Goal: Find specific page/section: Find specific page/section

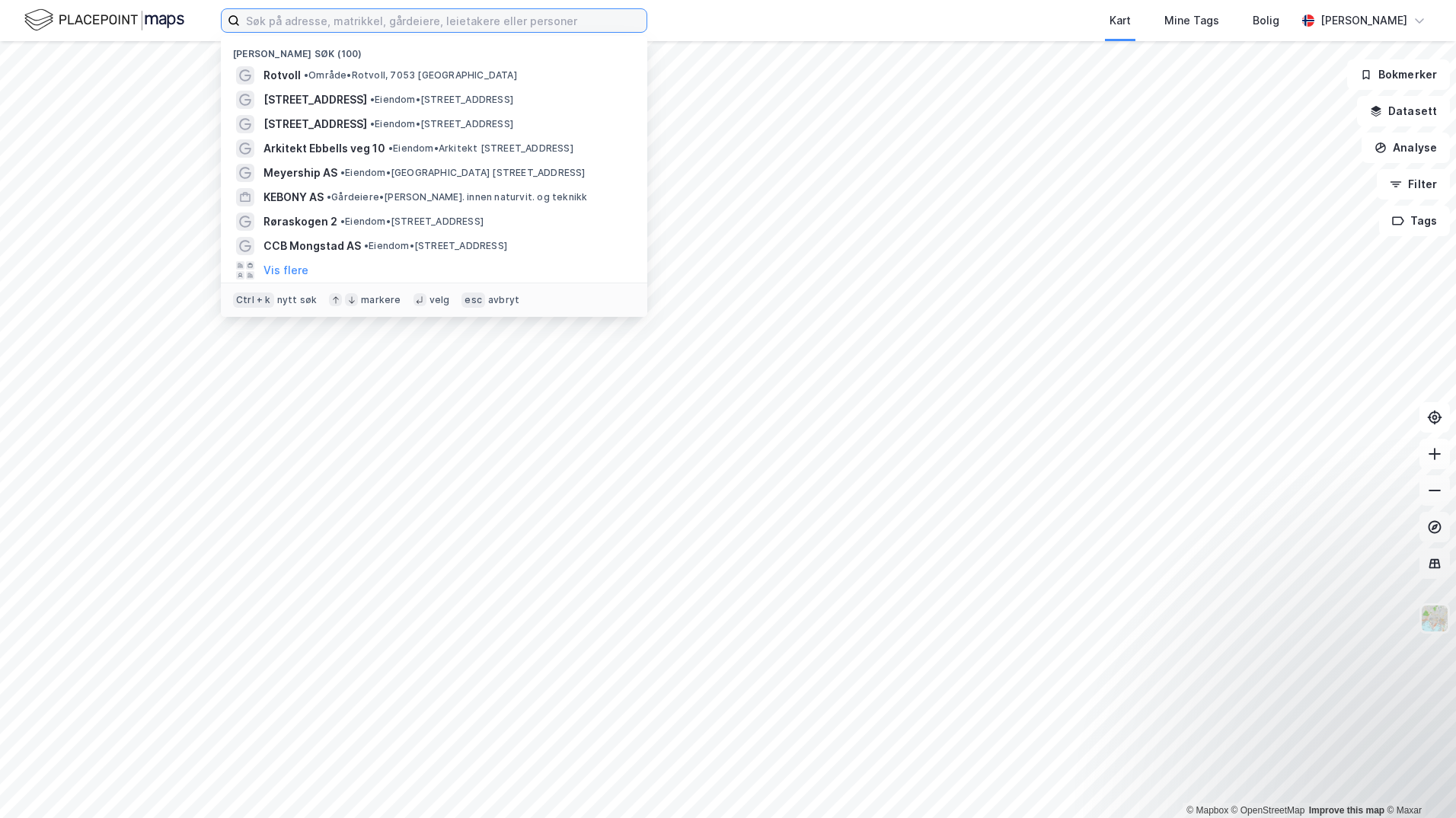
click at [293, 18] on input at bounding box center [443, 21] width 407 height 23
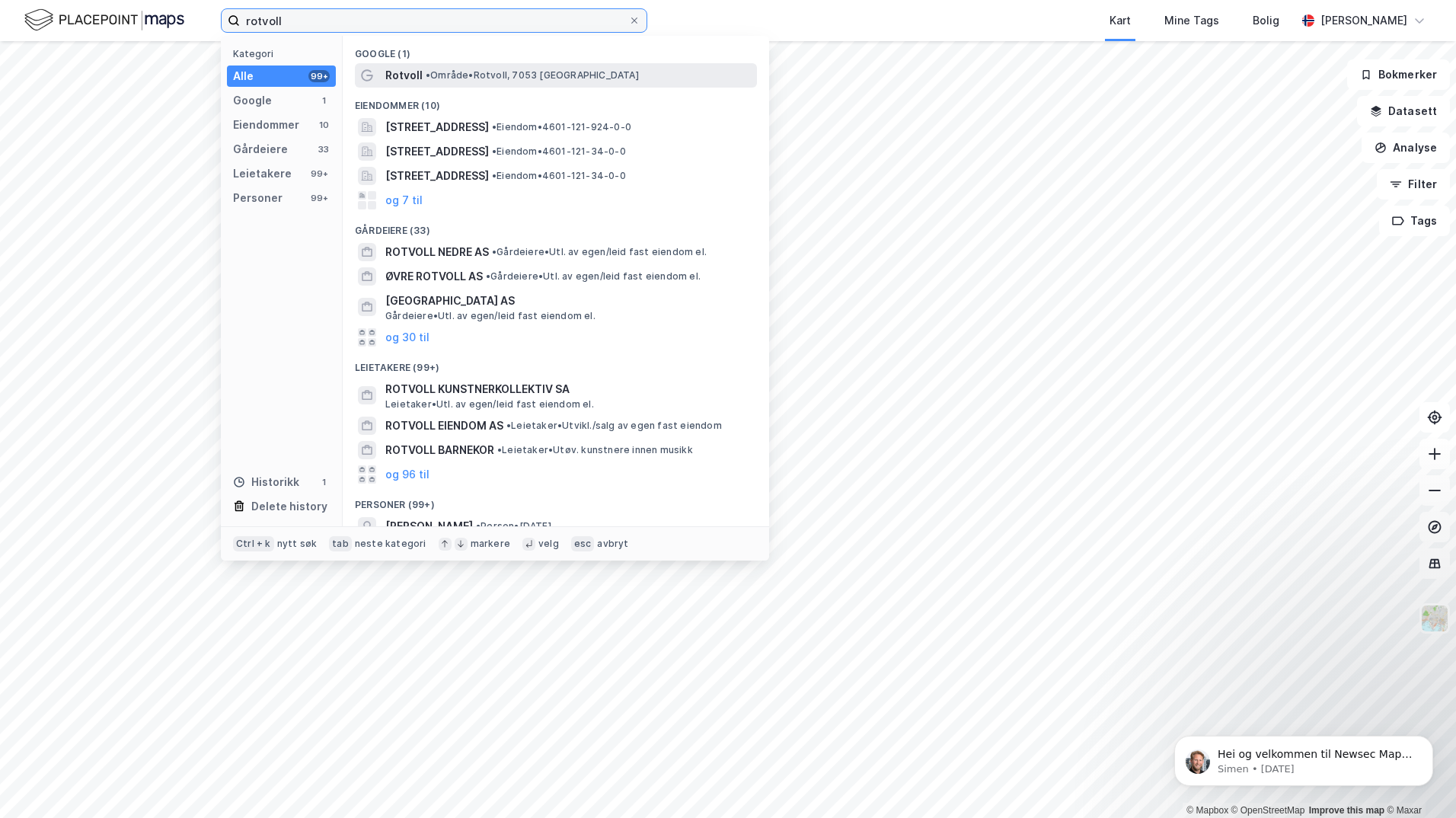
type input "rotvoll"
click at [510, 75] on span "• Område • [GEOGRAPHIC_DATA], 7053 [GEOGRAPHIC_DATA]" at bounding box center [532, 75] width 213 height 12
